Goal: Task Accomplishment & Management: Use online tool/utility

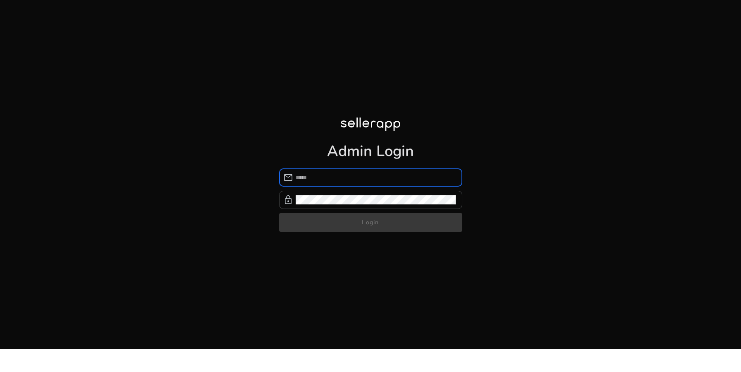
type input "**********"
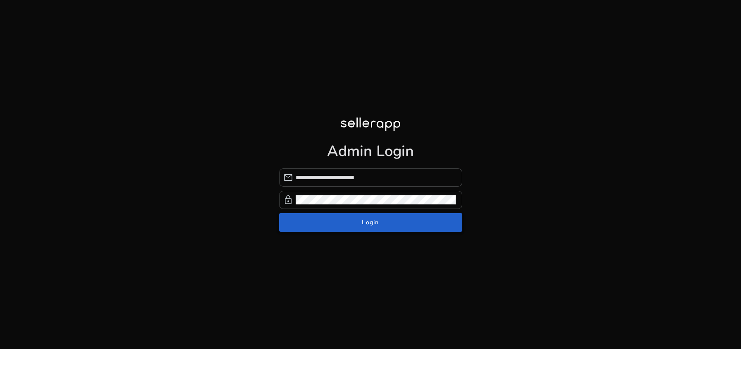
click at [311, 227] on form "**********" at bounding box center [370, 199] width 183 height 63
click at [311, 227] on span "submit" at bounding box center [370, 223] width 183 height 20
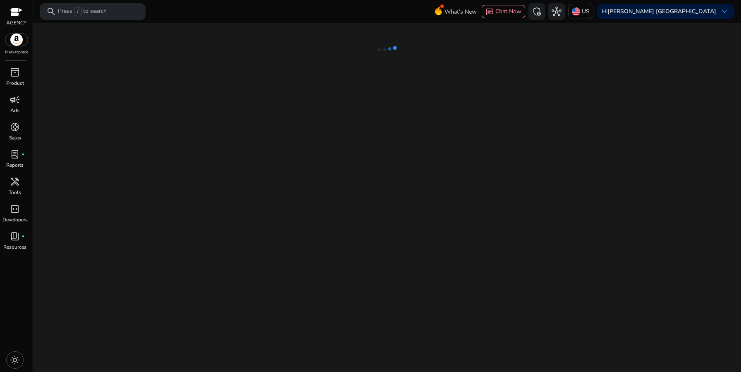
click at [14, 113] on p "Ads" at bounding box center [14, 110] width 9 height 7
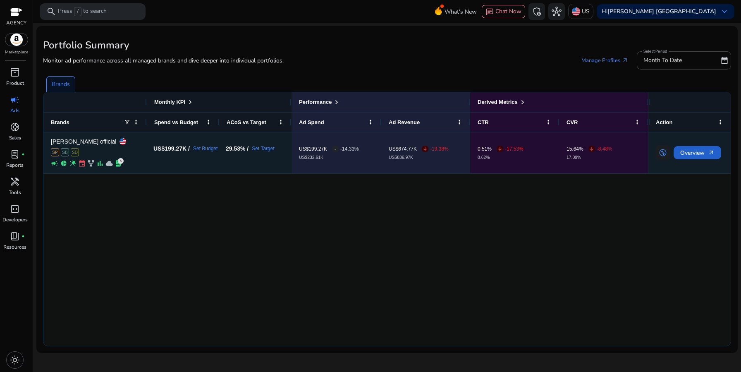
click at [699, 158] on span "Overview arrow_outward" at bounding box center [697, 152] width 34 height 17
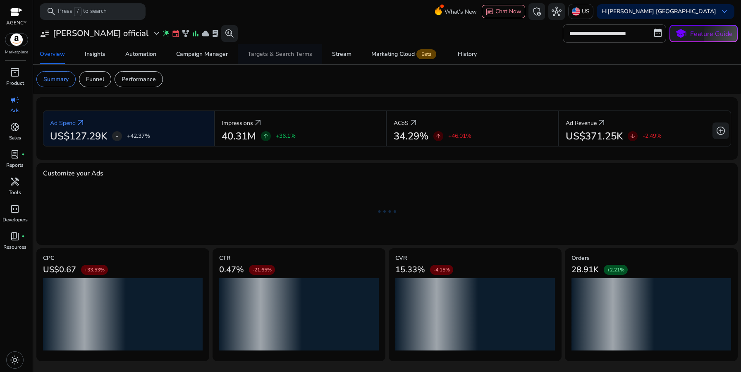
click at [287, 60] on span "Targets & Search Terms" at bounding box center [280, 54] width 65 height 20
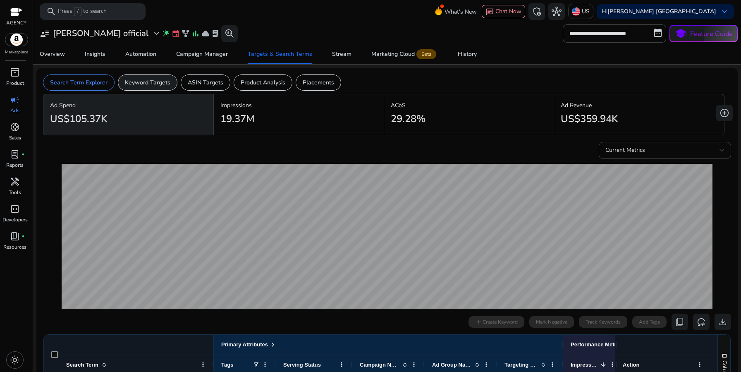
click at [174, 81] on div "Keyword Targets" at bounding box center [148, 82] width 60 height 16
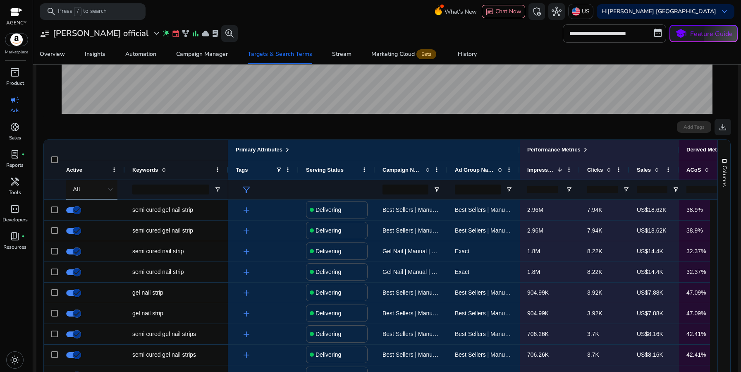
scroll to position [227, 0]
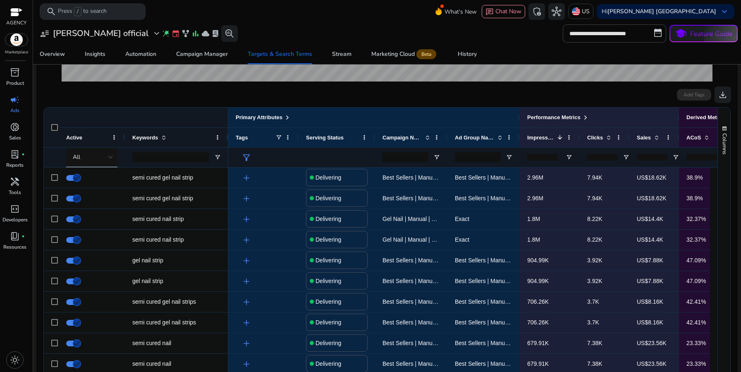
click at [246, 157] on span "filter_alt" at bounding box center [247, 158] width 10 height 10
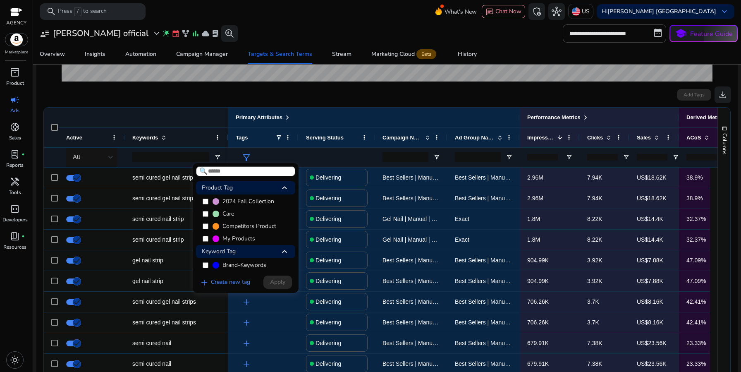
click at [232, 242] on span "My Products" at bounding box center [239, 239] width 33 height 8
click at [238, 261] on label "Brand-Keywords" at bounding box center [245, 265] width 99 height 12
click at [277, 280] on span "Apply" at bounding box center [277, 282] width 15 height 9
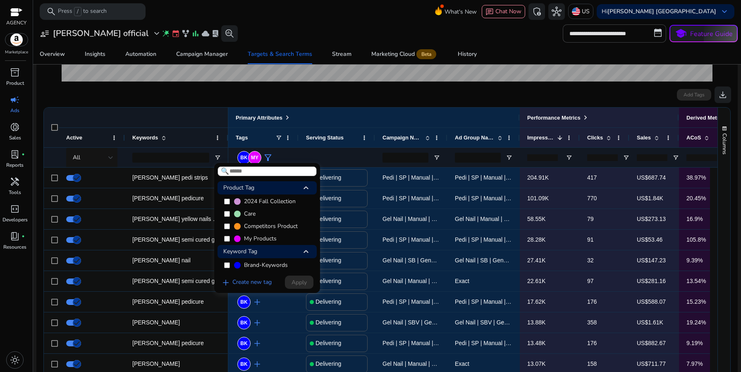
click at [304, 317] on div at bounding box center [370, 186] width 741 height 372
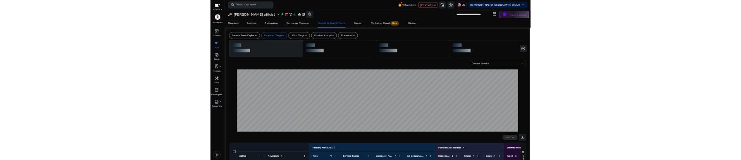
scroll to position [0, 0]
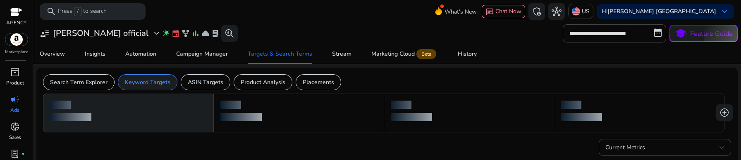
click at [136, 89] on div "Keyword Targets" at bounding box center [148, 82] width 60 height 16
